Goal: Task Accomplishment & Management: Complete application form

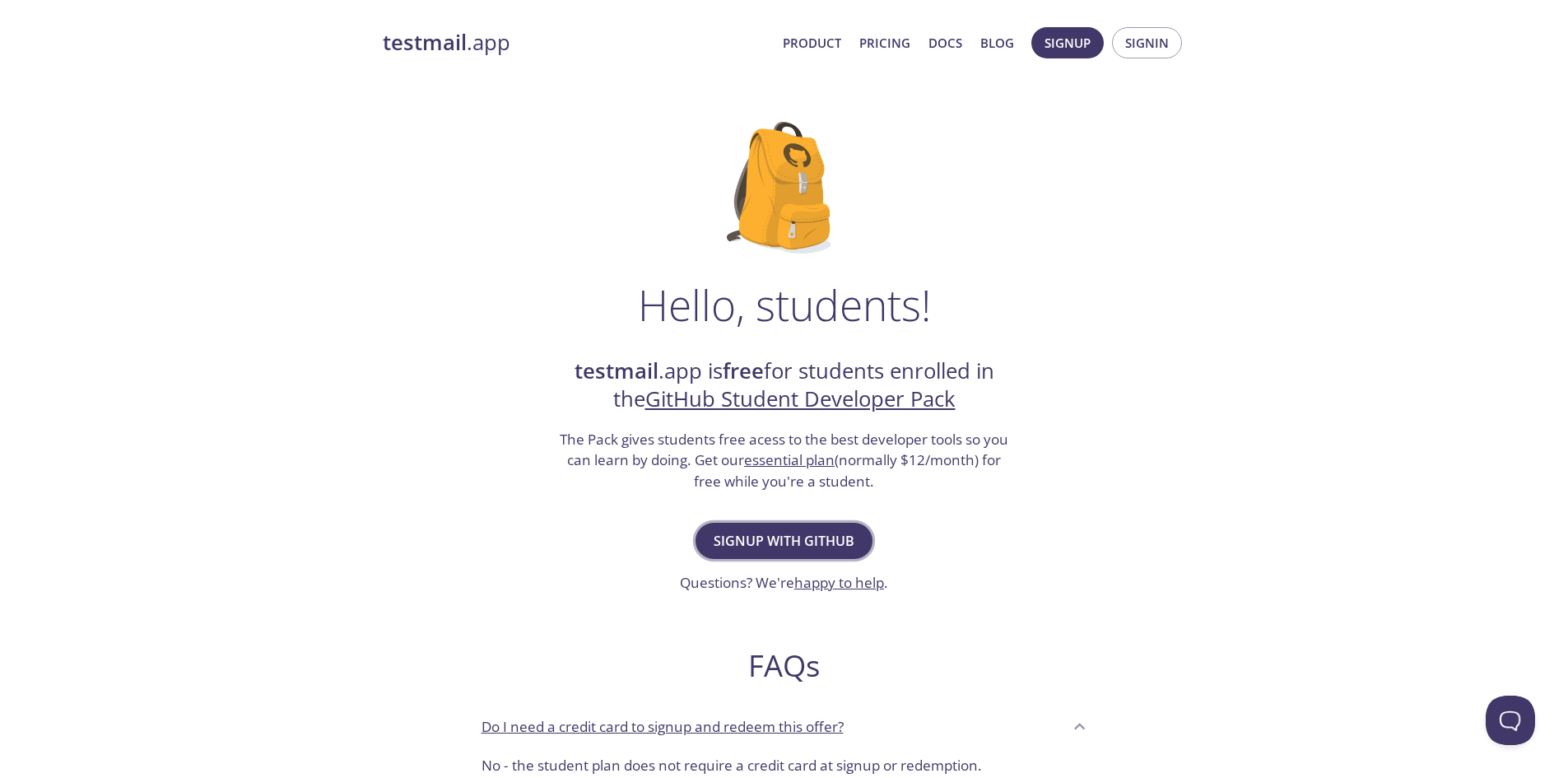
click at [816, 538] on span "Signup with GitHub" at bounding box center [784, 540] width 140 height 23
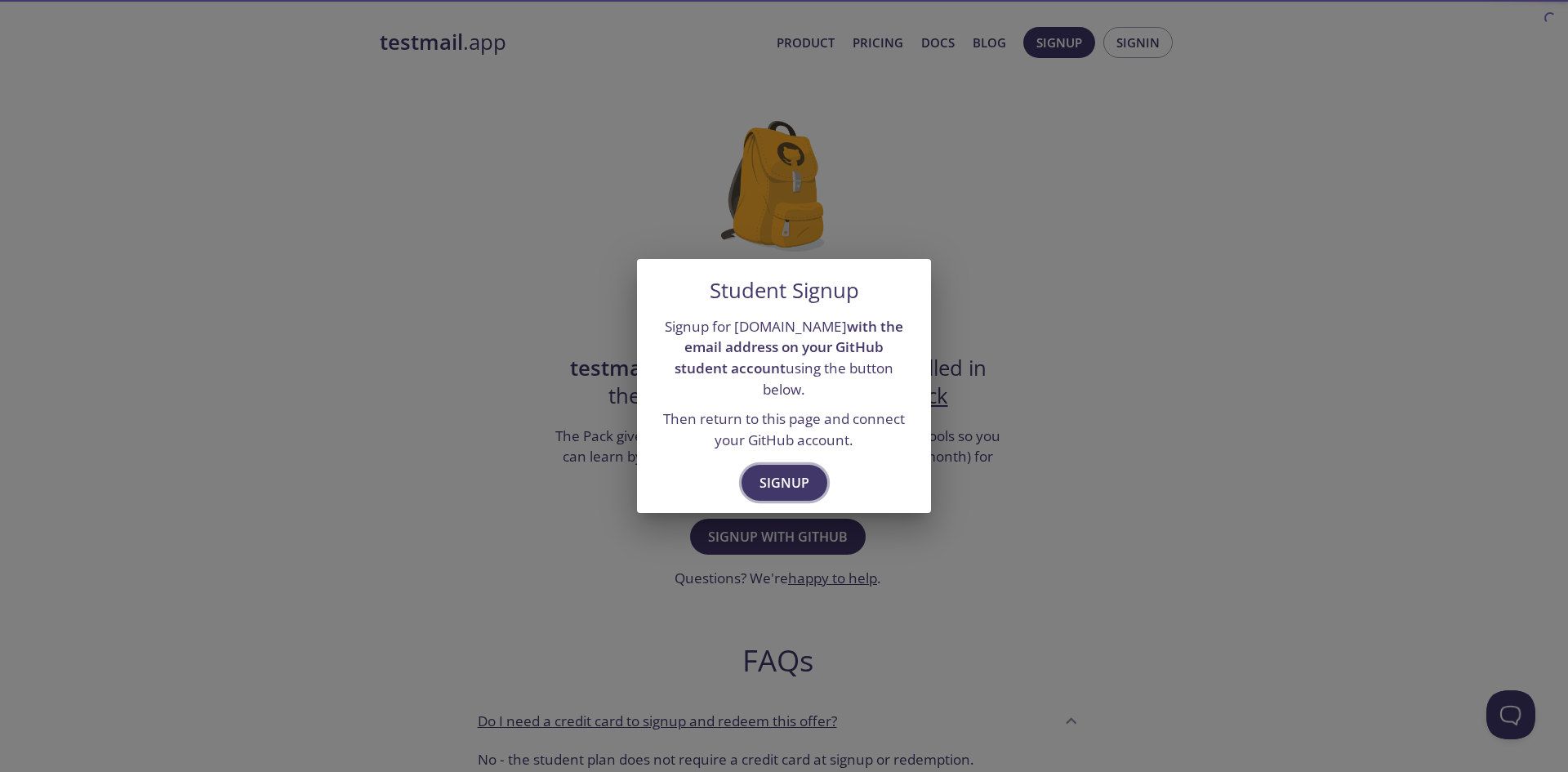
click at [803, 471] on span "Signup" at bounding box center [784, 482] width 50 height 23
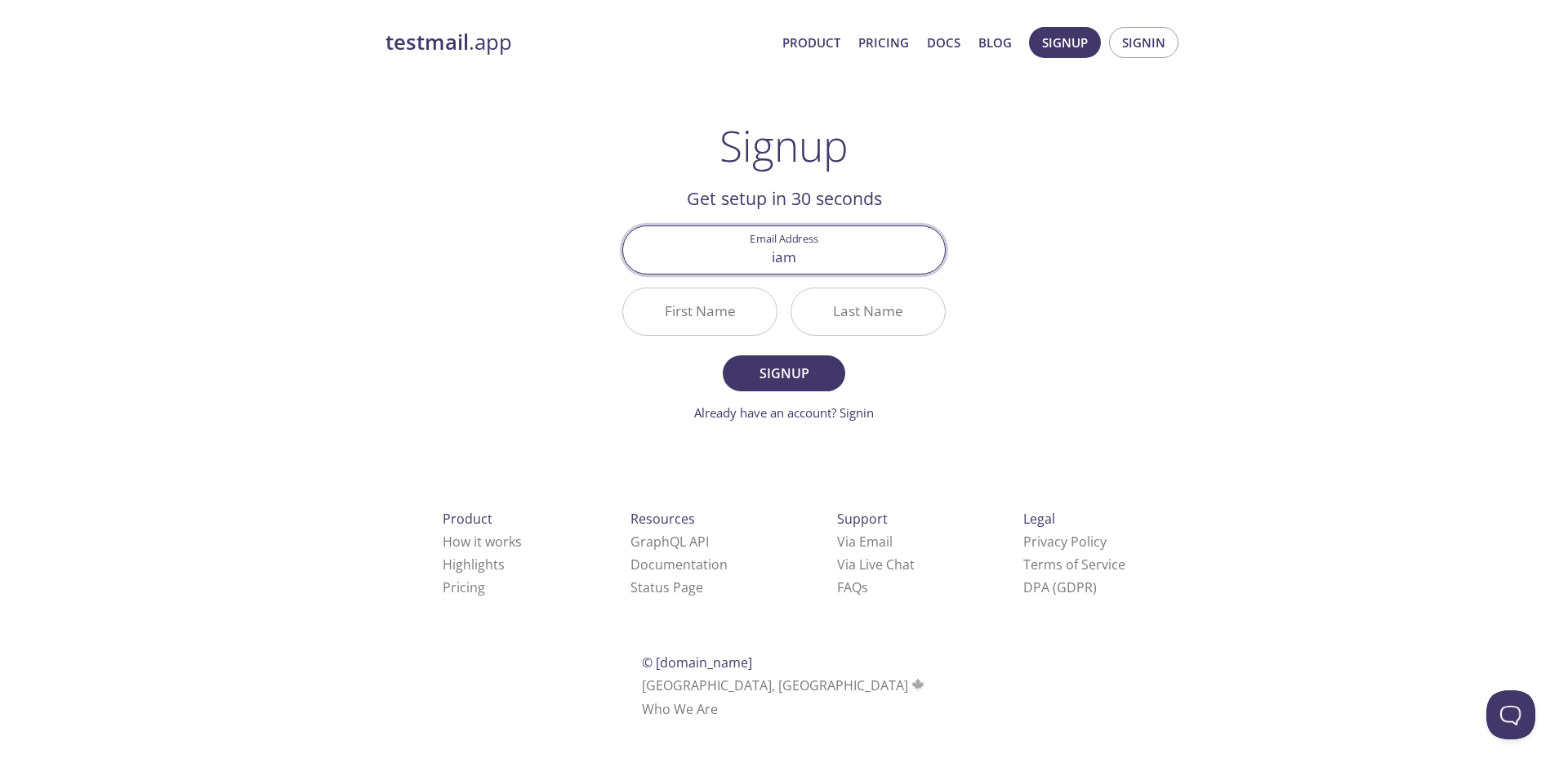
type input "[EMAIL_ADDRESS][DOMAIN_NAME]"
click at [732, 320] on input "First Name" at bounding box center [700, 311] width 154 height 46
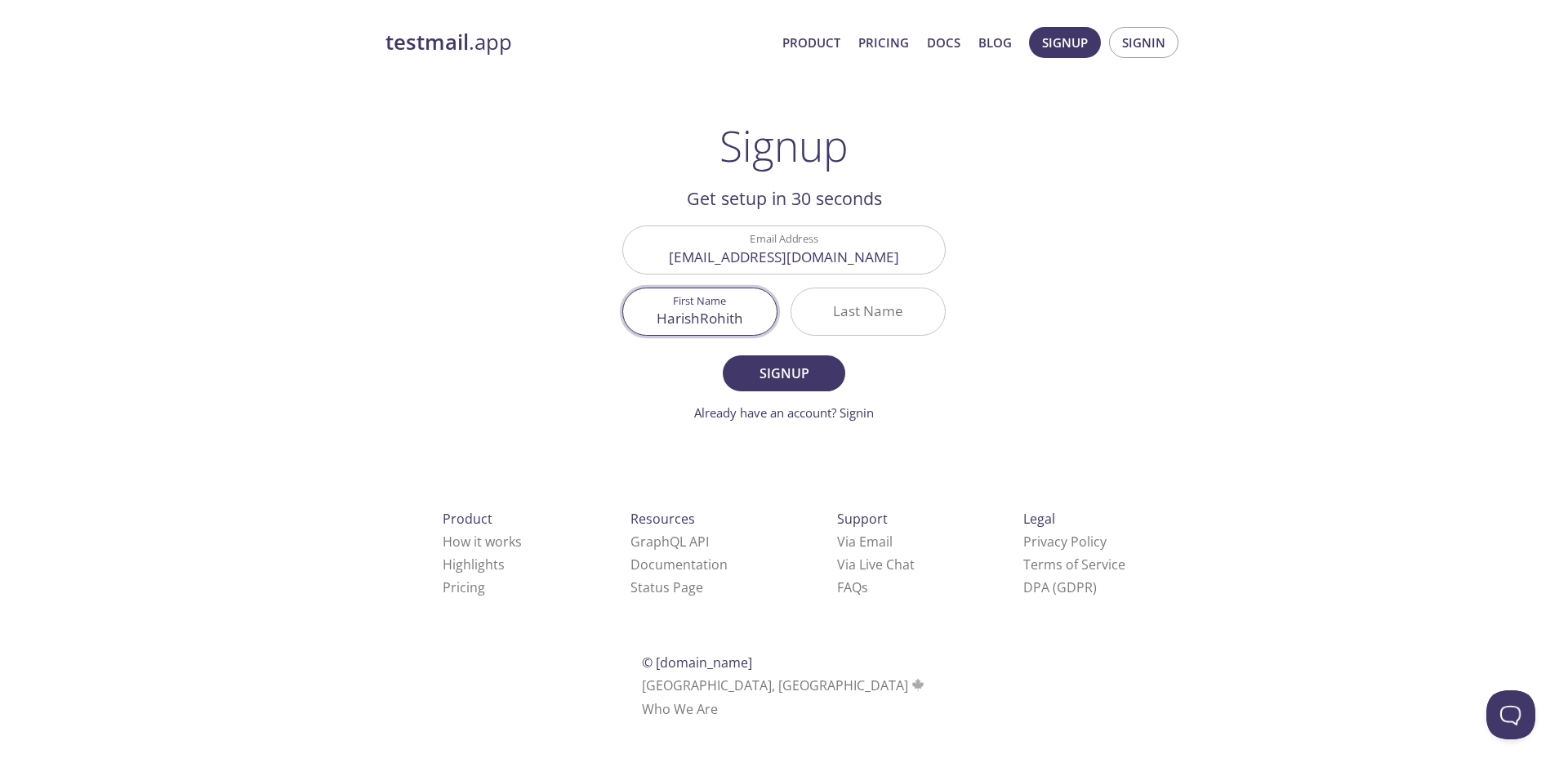
type input "HarishRohith"
click at [842, 314] on input "Last Name" at bounding box center [868, 311] width 154 height 46
type input "S"
click at [811, 367] on span "Signup" at bounding box center [784, 373] width 86 height 23
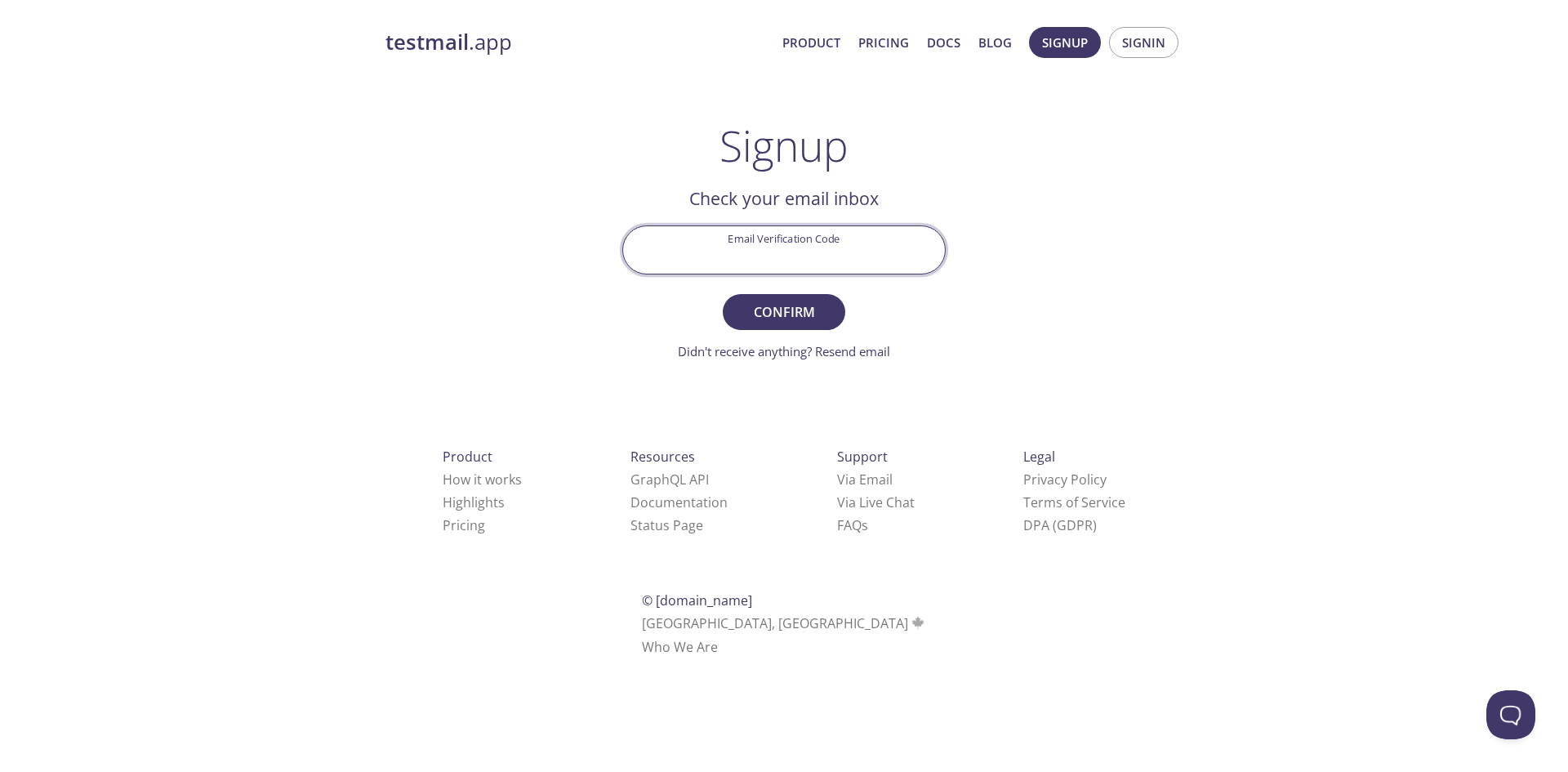
click at [850, 261] on input "Email Verification Code" at bounding box center [784, 249] width 322 height 46
type input "FZPRKSZ"
click at [813, 319] on span "Confirm" at bounding box center [784, 311] width 86 height 23
